Goal: Check status: Check status

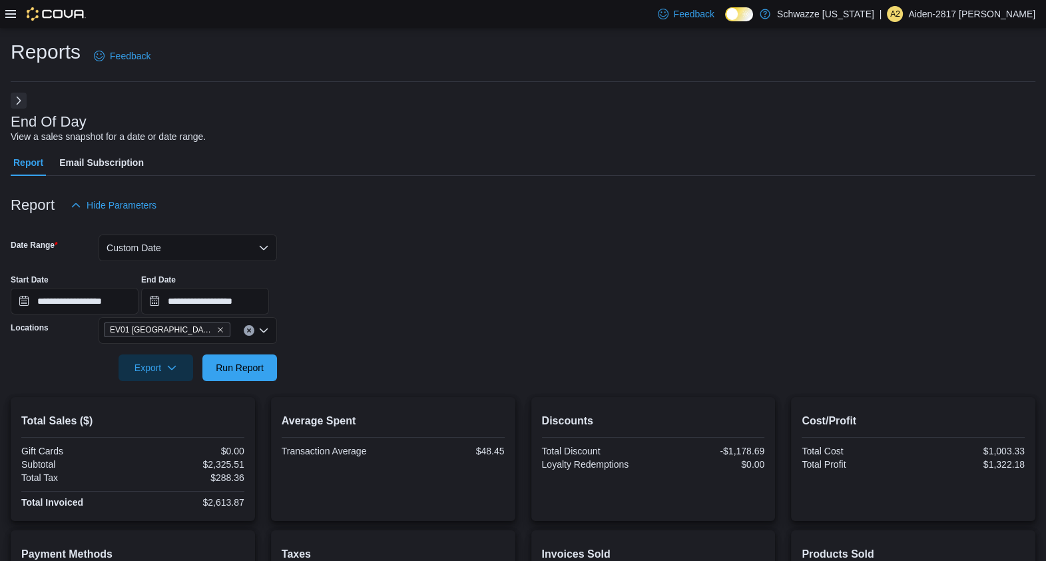
drag, startPoint x: 19, startPoint y: 17, endPoint x: 11, endPoint y: 12, distance: 9.3
click at [12, 12] on div at bounding box center [45, 13] width 81 height 13
click at [11, 12] on icon at bounding box center [10, 14] width 11 height 11
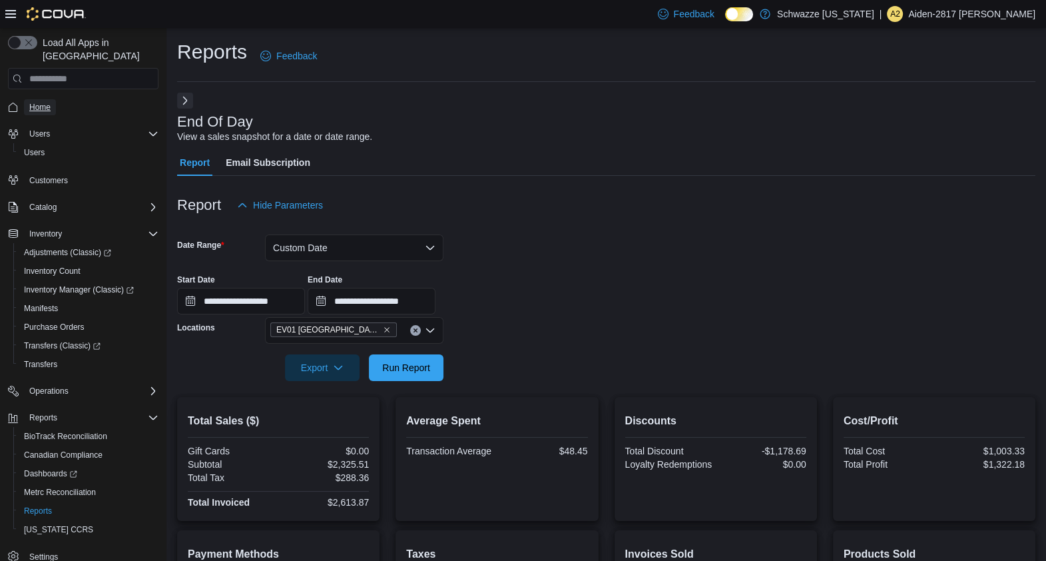
click at [29, 102] on span "Home" at bounding box center [39, 107] width 21 height 11
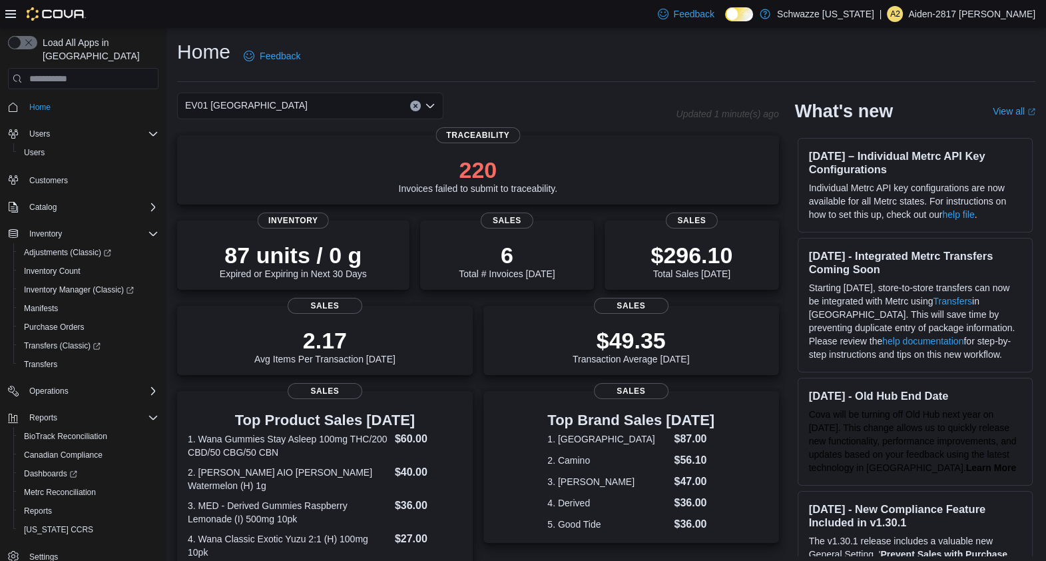
click at [17, 14] on div at bounding box center [45, 13] width 81 height 13
click at [9, 12] on icon at bounding box center [10, 14] width 11 height 11
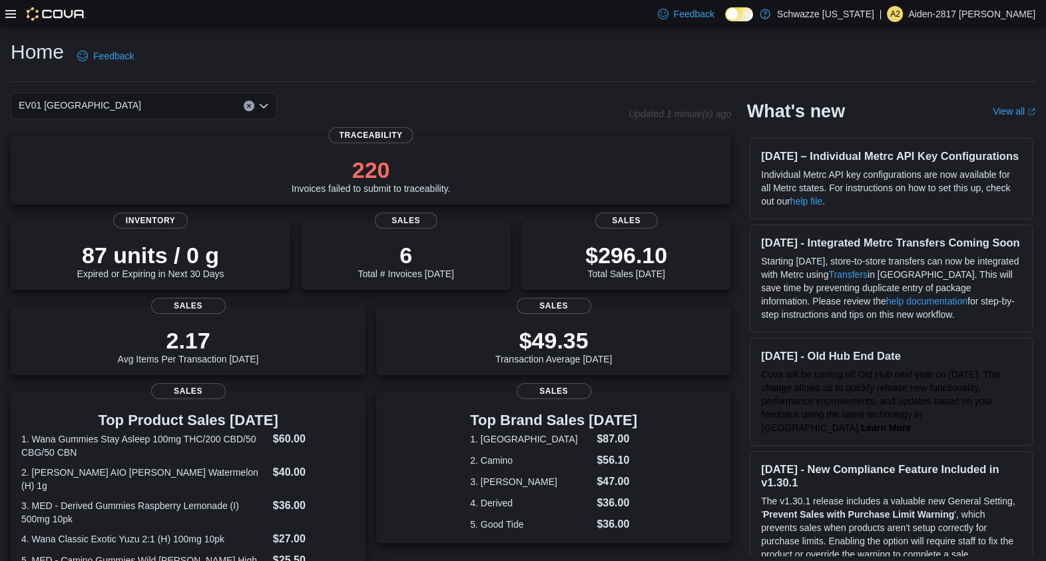
click at [456, 80] on div "Home Feedback" at bounding box center [523, 60] width 1025 height 43
click at [11, 15] on icon at bounding box center [10, 14] width 11 height 11
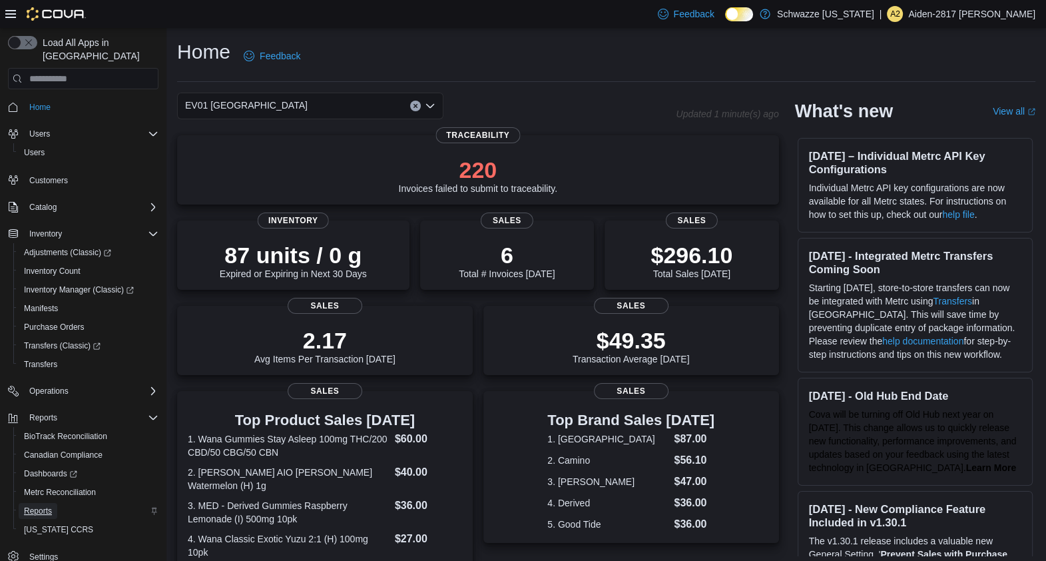
click at [46, 505] on span "Reports" at bounding box center [38, 510] width 28 height 11
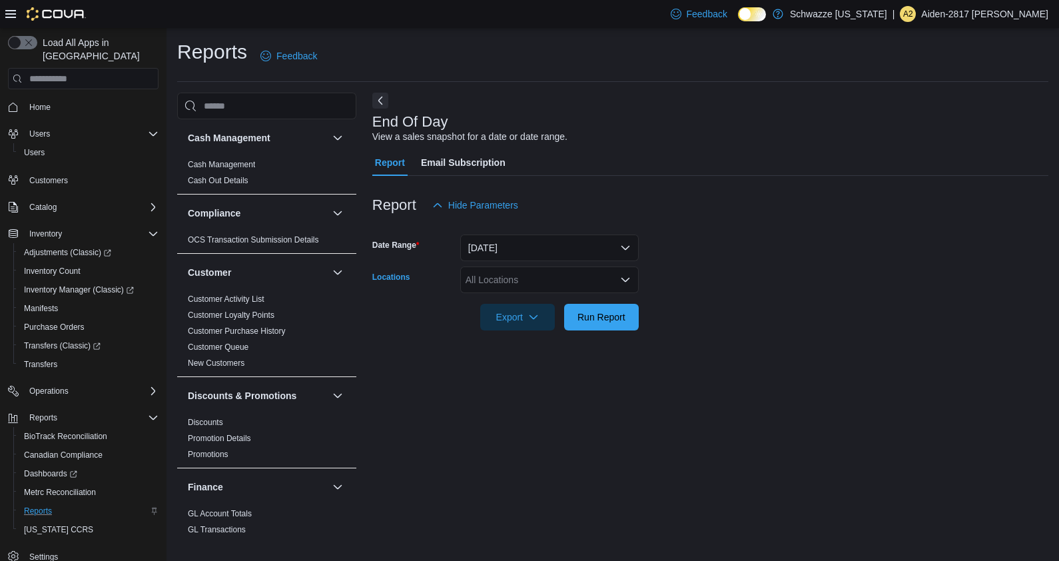
click at [607, 280] on div "All Locations" at bounding box center [549, 279] width 178 height 27
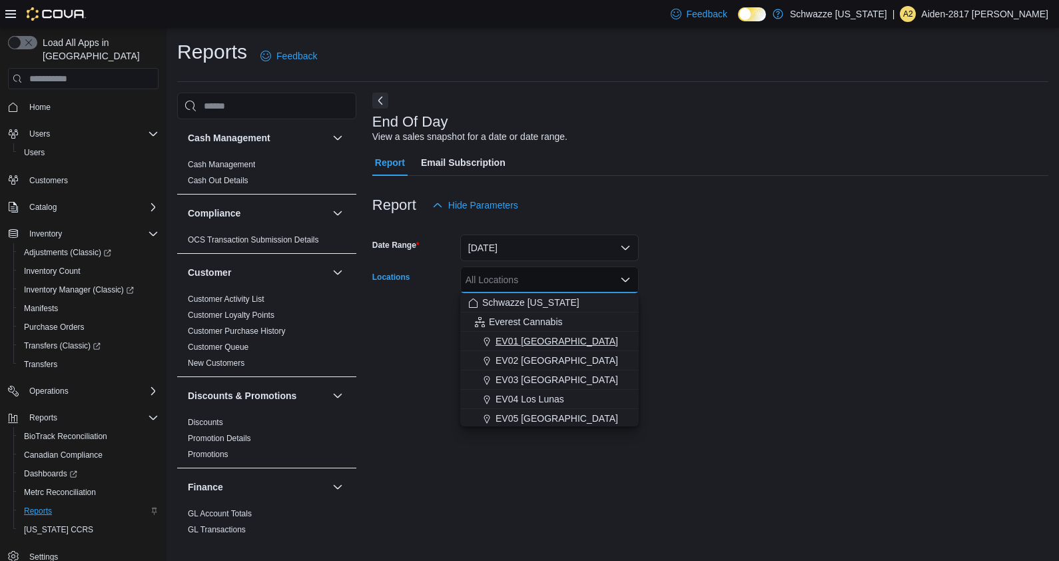
click at [603, 340] on div "EV01 [GEOGRAPHIC_DATA]" at bounding box center [549, 340] width 162 height 13
click at [698, 328] on form "Date Range [DATE] Locations [GEOGRAPHIC_DATA] [GEOGRAPHIC_DATA] box. Selected. …" at bounding box center [710, 274] width 676 height 112
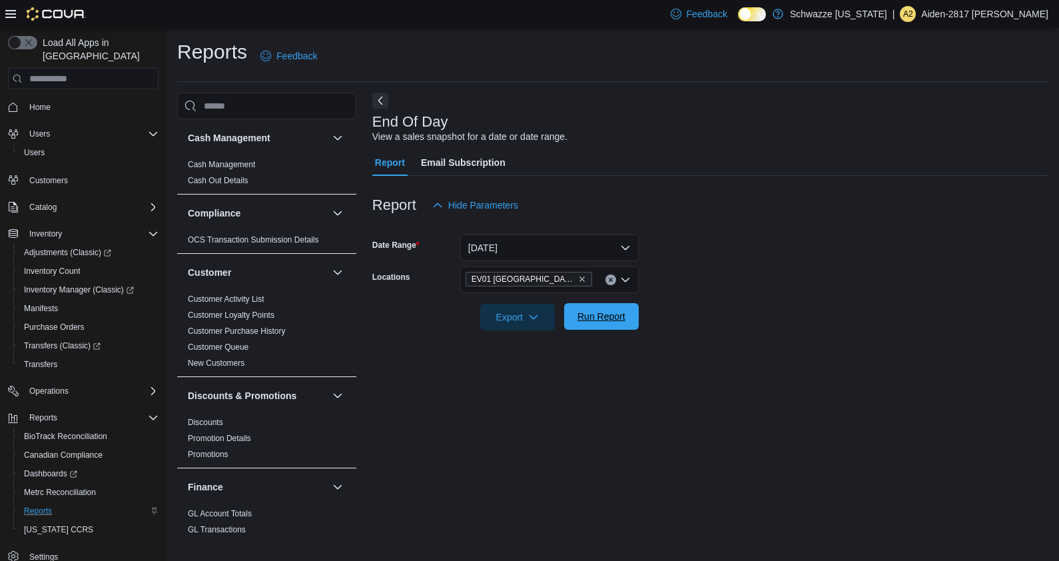
click at [623, 310] on span "Run Report" at bounding box center [601, 316] width 48 height 13
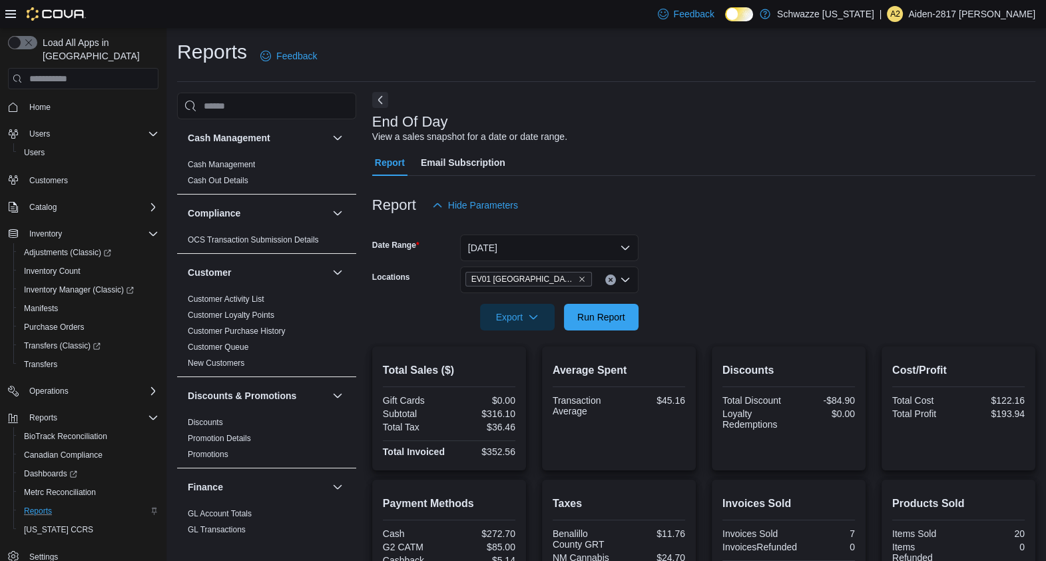
click at [380, 107] on button "Next" at bounding box center [380, 100] width 16 height 16
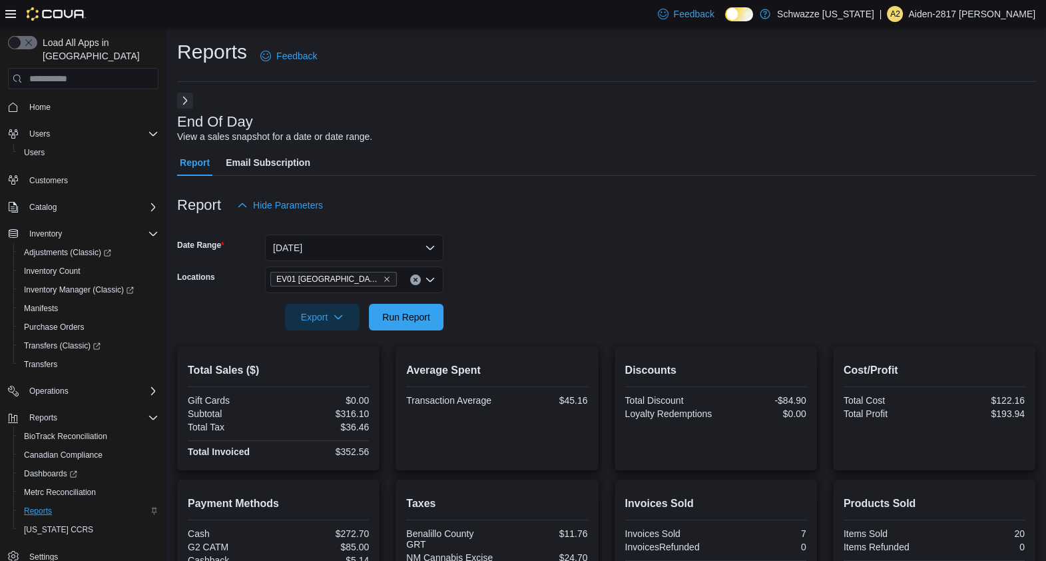
click at [11, 15] on icon at bounding box center [10, 14] width 11 height 11
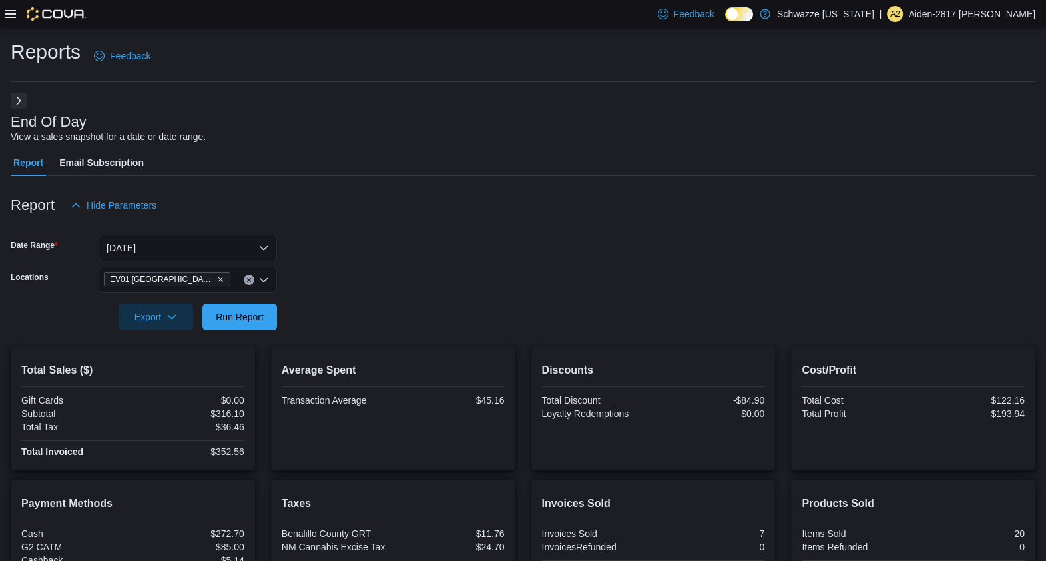
click at [264, 298] on div at bounding box center [523, 298] width 1025 height 11
click at [264, 310] on span "Run Report" at bounding box center [239, 316] width 59 height 27
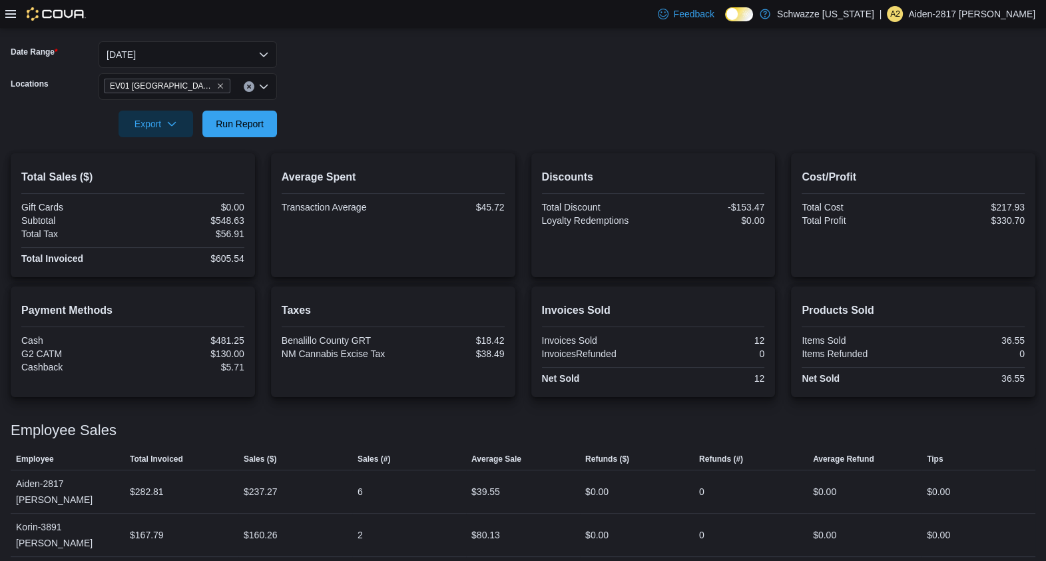
scroll to position [194, 0]
click at [233, 135] on span "Run Report" at bounding box center [239, 122] width 59 height 27
click at [264, 136] on div "Export Run Report" at bounding box center [144, 123] width 266 height 27
click at [226, 121] on span "Run Report" at bounding box center [240, 122] width 48 height 13
